Goal: Transaction & Acquisition: Obtain resource

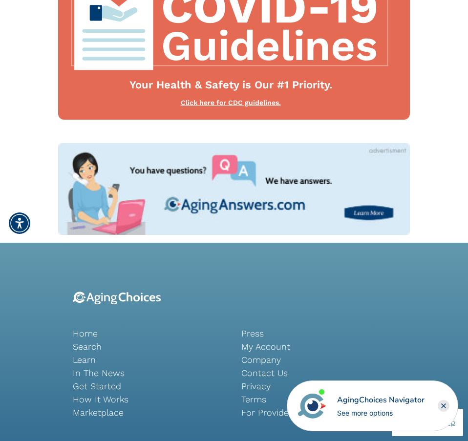
scroll to position [1173, 0]
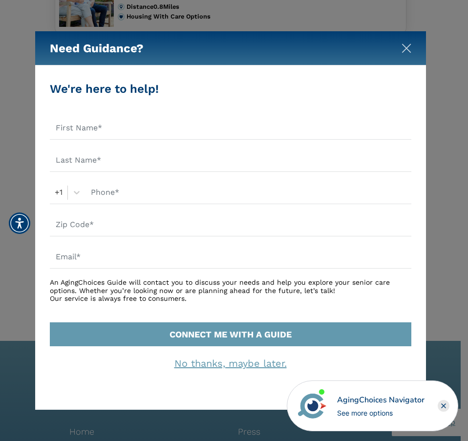
click at [402, 49] on img "Close" at bounding box center [407, 48] width 10 height 10
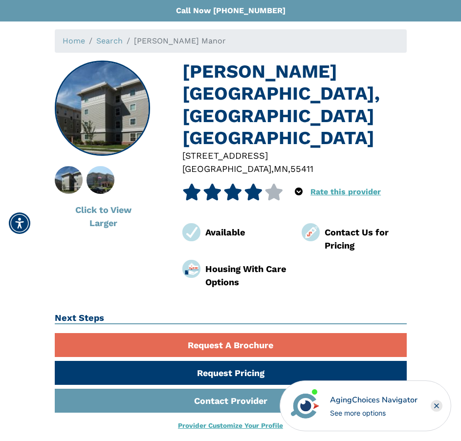
scroll to position [98, 0]
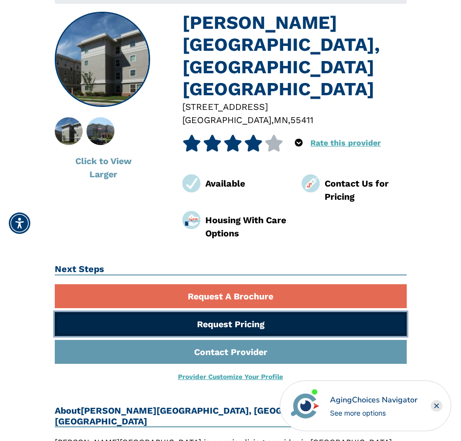
click at [260, 312] on link "Request Pricing" at bounding box center [231, 324] width 352 height 24
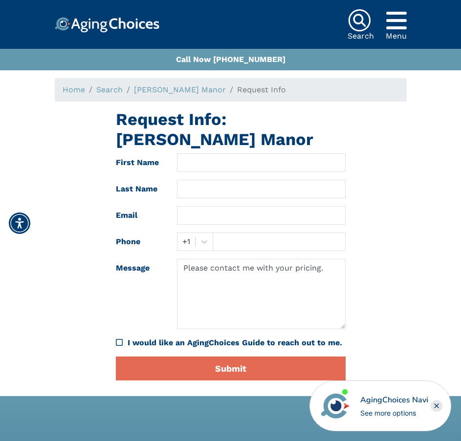
click at [205, 85] on link "[PERSON_NAME] Manor" at bounding box center [180, 89] width 92 height 9
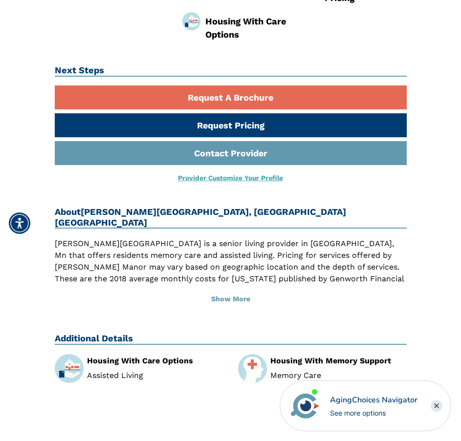
scroll to position [342, 0]
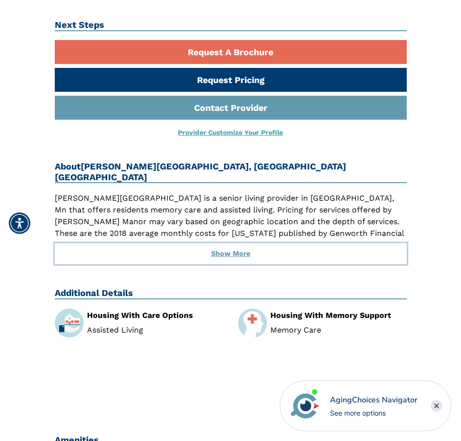
click at [234, 243] on button "Show More" at bounding box center [231, 253] width 352 height 21
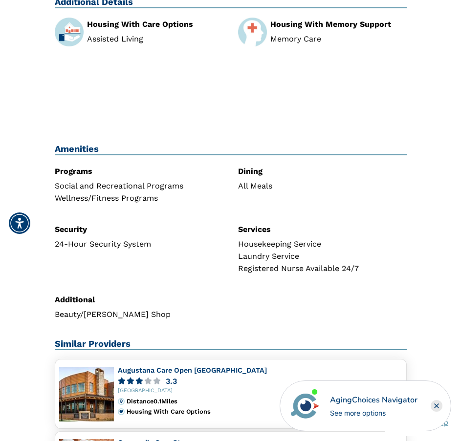
scroll to position [733, 0]
